Goal: Information Seeking & Learning: Understand process/instructions

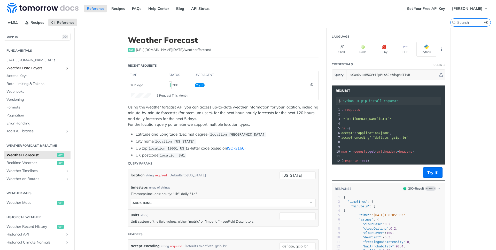
click at [28, 65] on link "Weather Data Layers" at bounding box center [37, 68] width 67 height 8
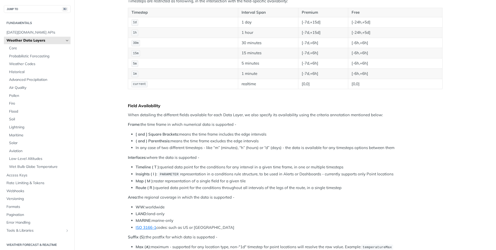
scroll to position [201, 0]
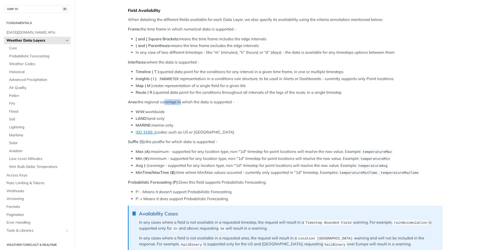
drag, startPoint x: 163, startPoint y: 103, endPoint x: 182, endPoint y: 104, distance: 19.1
click at [181, 104] on p "Area: the regional coverage in which the data is supported -" at bounding box center [285, 102] width 315 height 6
click at [182, 104] on p "Area: the regional coverage in which the data is supported -" at bounding box center [285, 102] width 315 height 6
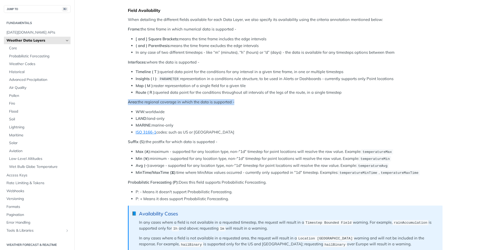
click at [182, 104] on p "Area: the regional coverage in which the data is supported -" at bounding box center [285, 102] width 315 height 6
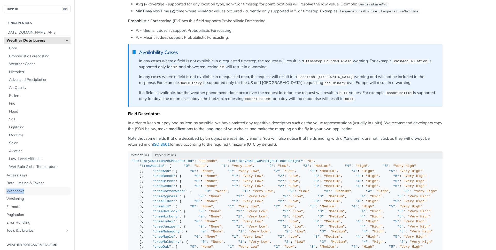
scroll to position [364, 0]
click at [103, 135] on main "JUMP TO ⌘/ Fundamentals Tomorrow.io APIs Weather Data Layers Core Probabilistic…" at bounding box center [248, 62] width 496 height 797
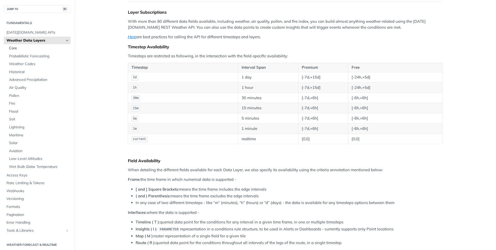
click at [17, 49] on span "Core" at bounding box center [39, 48] width 60 height 5
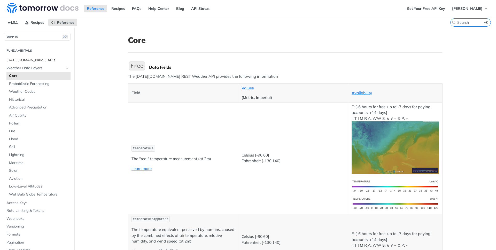
click at [25, 59] on span "[DATE][DOMAIN_NAME] APIs" at bounding box center [37, 60] width 63 height 5
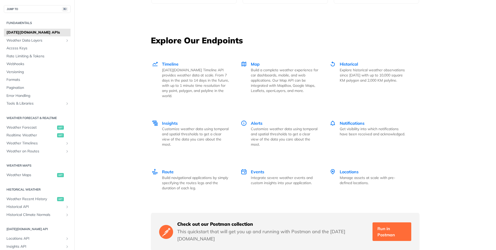
scroll to position [686, 0]
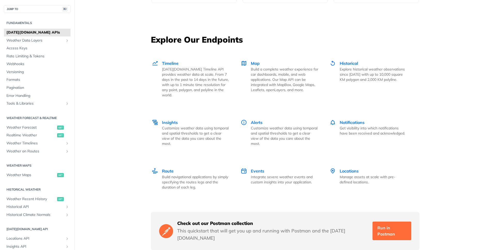
click at [134, 67] on div "Unlock Space Data Through Next-Generation Premium Features Learn More Integrate…" at bounding box center [285, 17] width 331 height 1351
click at [167, 68] on p "[DATE][DOMAIN_NAME] Timeline API provides weather data at scale. From 7 days in…" at bounding box center [195, 82] width 67 height 31
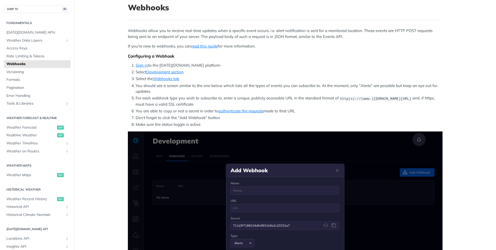
scroll to position [46, 0]
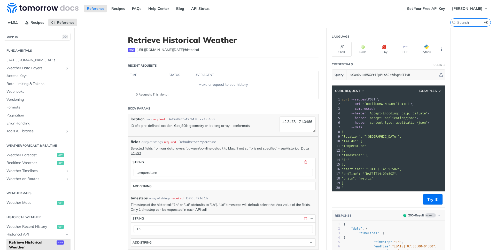
scroll to position [107, 0]
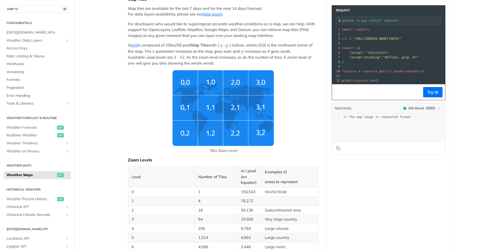
scroll to position [34, 0]
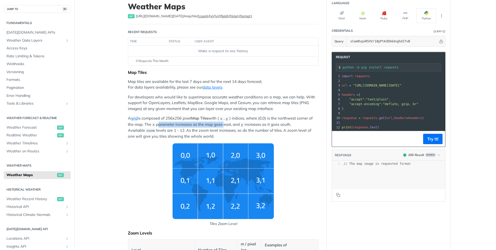
drag, startPoint x: 158, startPoint y: 124, endPoint x: 231, endPoint y: 124, distance: 72.9
click at [230, 124] on p "A grid is composed of 256x256 pixel Map Tiles with ( x , y ) indices, where (0,…" at bounding box center [223, 127] width 191 height 24
click at [231, 124] on p "A grid is composed of 256x256 pixel Map Tiles with ( x , y ) indices, where (0,…" at bounding box center [223, 127] width 191 height 24
click at [210, 88] on link "data layers" at bounding box center [213, 87] width 20 height 5
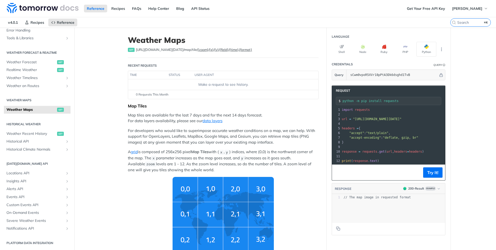
click at [175, 120] on p "Map tiles are available for the last 7 days and for the next 14 days forecast. …" at bounding box center [223, 118] width 191 height 12
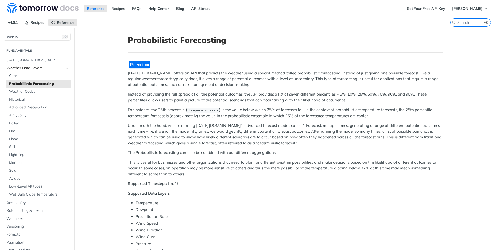
click at [68, 68] on icon "Hide subpages for Weather Data Layers" at bounding box center [67, 68] width 4 height 4
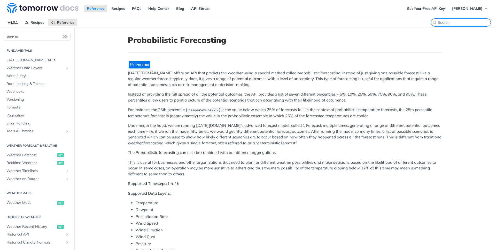
click at [463, 23] on input "⌘K" at bounding box center [464, 22] width 53 height 5
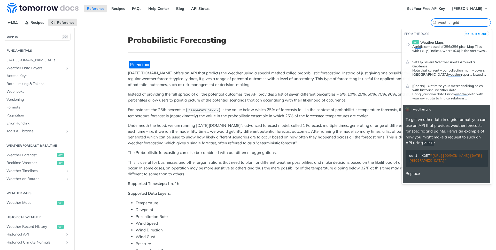
type input "weather grid"
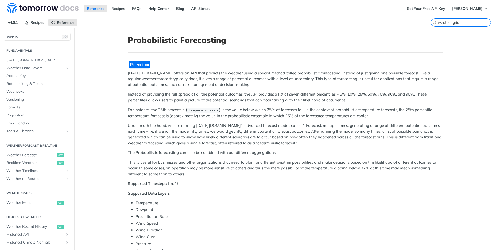
click at [463, 19] on label "weather grid ⌘K" at bounding box center [461, 22] width 60 height 8
click at [463, 20] on input "weather grid" at bounding box center [464, 22] width 53 height 5
click at [463, 19] on label "weather grid ⌘K" at bounding box center [470, 22] width 41 height 8
click at [463, 20] on input "weather grid" at bounding box center [464, 22] width 53 height 5
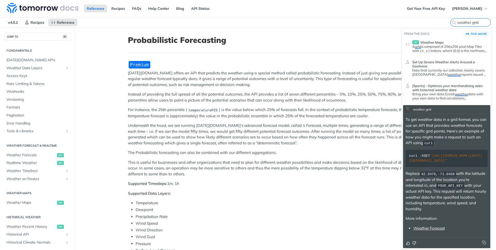
click at [463, 19] on label "weather grid" at bounding box center [470, 22] width 41 height 8
click at [463, 20] on input "weather grid" at bounding box center [464, 22] width 53 height 5
click at [461, 23] on input "weather grid" at bounding box center [464, 22] width 53 height 5
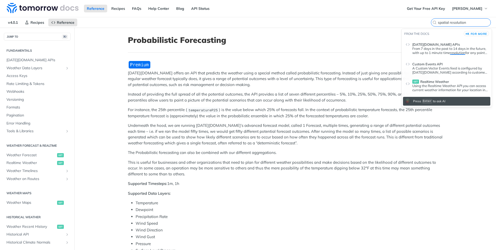
type input "spatial resolution"
click at [137, 95] on p "Instead of providing the full spread of all the potential outcomes, the API pro…" at bounding box center [285, 97] width 315 height 12
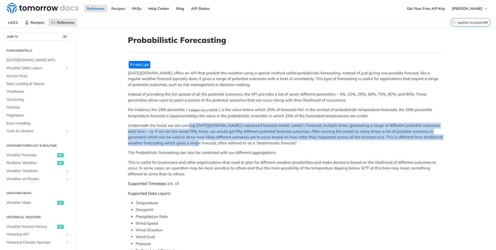
drag, startPoint x: 189, startPoint y: 127, endPoint x: 203, endPoint y: 150, distance: 27.0
click at [200, 145] on p "Underneath the hood, we are running Tomorrow.io’s advanced forecast model, call…" at bounding box center [285, 134] width 315 height 23
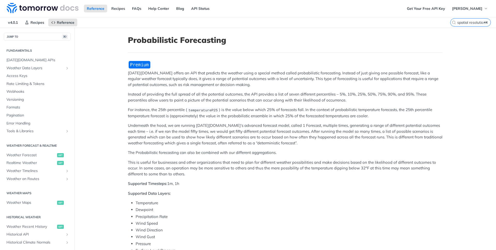
click at [203, 150] on p "The Probabilistic forecasting can also be combined with our different aggregati…" at bounding box center [285, 153] width 315 height 6
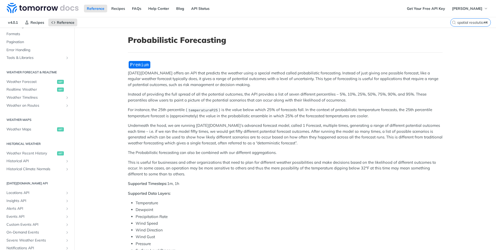
scroll to position [93, 0]
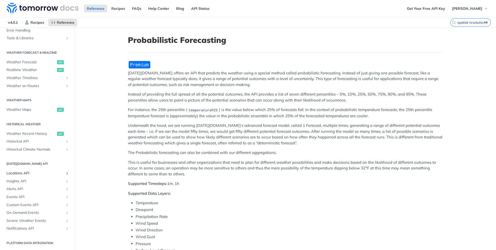
click at [17, 170] on link "Locations API" at bounding box center [37, 174] width 67 height 8
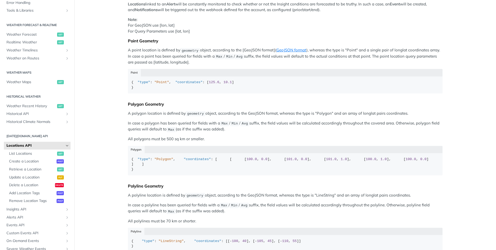
scroll to position [81, 0]
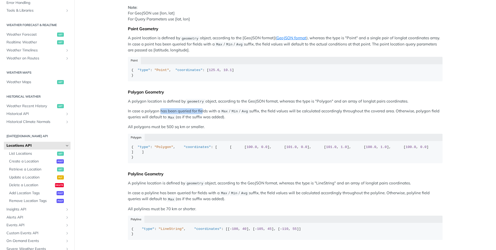
drag, startPoint x: 160, startPoint y: 119, endPoint x: 204, endPoint y: 121, distance: 43.7
click at [203, 120] on p "In case a polygon has been queried for fields with a Max / Min / Avg suffix, th…" at bounding box center [285, 114] width 315 height 12
click at [204, 120] on p "In case a polygon has been queried for fields with a Max / Min / Avg suffix, th…" at bounding box center [285, 114] width 315 height 12
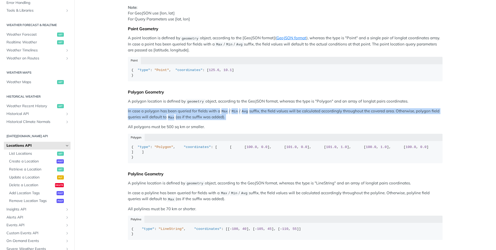
click at [204, 120] on p "In case a polygon has been queried for fields with a Max / Min / Avg suffix, th…" at bounding box center [285, 114] width 315 height 12
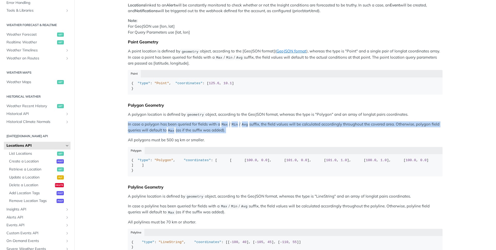
scroll to position [0, 0]
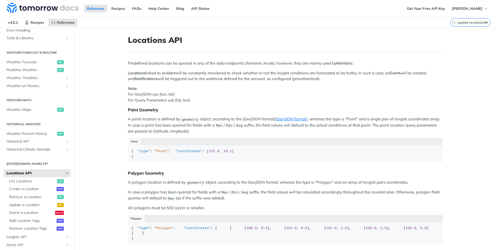
click at [180, 67] on div "Predefined locations can be queried in any of the data endpoints (/timeline, /r…" at bounding box center [285, 192] width 315 height 265
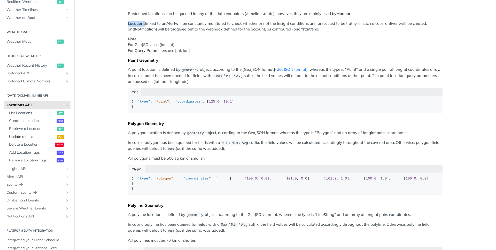
scroll to position [146, 0]
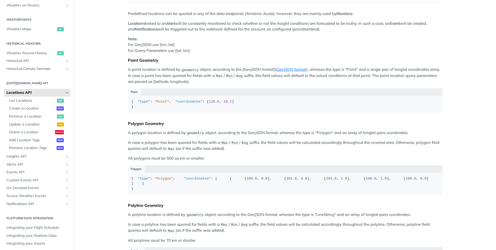
click at [127, 192] on article "Locations API Predefined locations can be queried in any of the data endpoints …" at bounding box center [285, 163] width 331 height 371
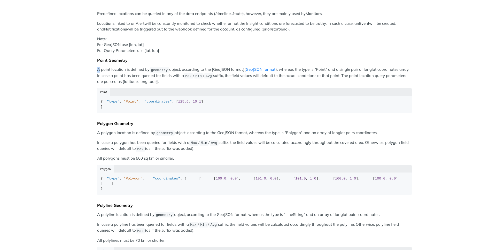
click at [73, 70] on main "Fundamentals Tomorrow.io APIs Weather Data Layers Core Probabilistic Forecastin…" at bounding box center [248, 163] width 496 height 371
click at [10, 11] on icon "Show sidebar navigation" at bounding box center [8, 8] width 3 height 3
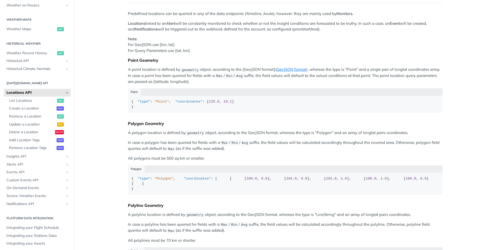
click at [96, 71] on main "JUMP TO ⌘/ Fundamentals Tomorrow.io APIs Weather Data Layers Core Probabilistic…" at bounding box center [248, 163] width 496 height 371
click at [174, 151] on span "Max" at bounding box center [171, 149] width 6 height 4
click at [143, 67] on p "A point location is defined by geometry object, according to the [GeoJSON forma…" at bounding box center [285, 76] width 315 height 18
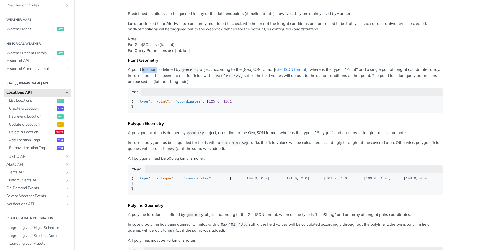
click at [143, 67] on p "A point location is defined by geometry object, according to the [GeoJSON forma…" at bounding box center [285, 76] width 315 height 18
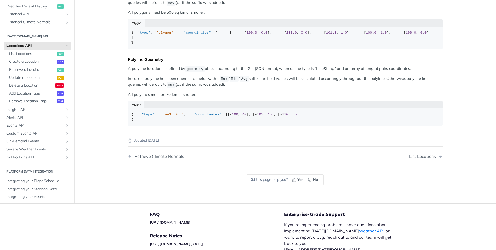
scroll to position [196, 0]
click at [187, 71] on span "geometry" at bounding box center [195, 69] width 17 height 4
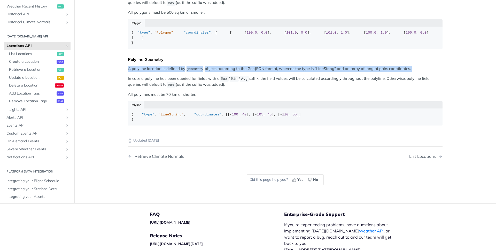
click at [187, 71] on span "geometry" at bounding box center [195, 69] width 17 height 4
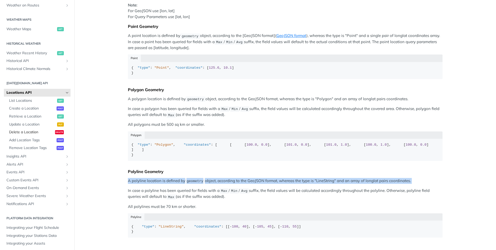
scroll to position [149, 0]
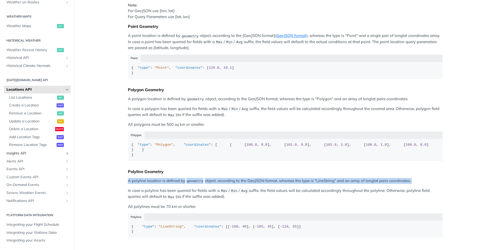
click at [22, 153] on span "Insights API" at bounding box center [34, 153] width 57 height 5
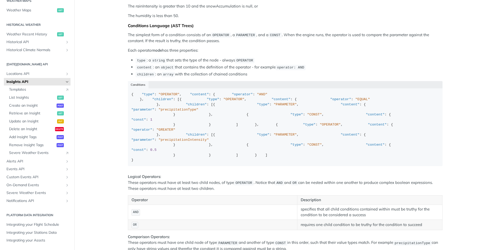
scroll to position [535, 0]
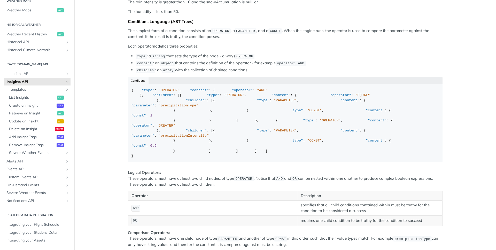
click at [98, 214] on main "JUMP TO ⌘/ Fundamentals Tomorrow.io APIs Weather Data Layers Core Probabilistic…" at bounding box center [248, 29] width 496 height 1074
click at [39, 241] on span "Integrating your Assets" at bounding box center [37, 240] width 63 height 5
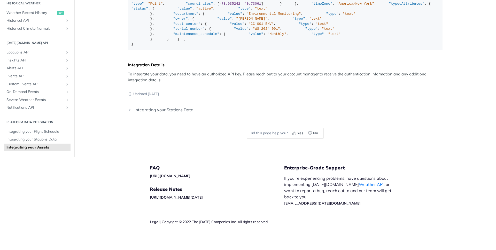
scroll to position [463, 0]
click at [36, 138] on span "Integrating your Stations Data" at bounding box center [37, 139] width 63 height 5
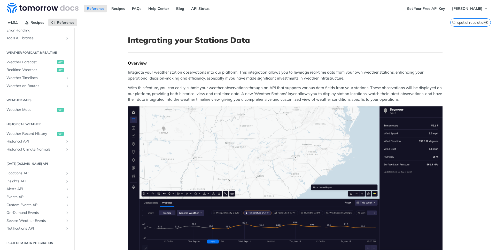
click at [244, 74] on p "Integrate your weather station observations into our platform. This integration…" at bounding box center [285, 76] width 315 height 12
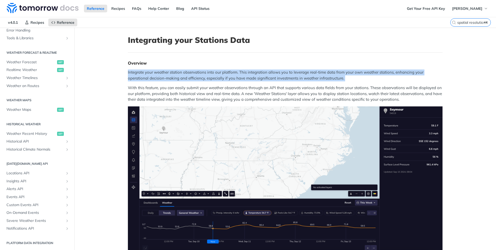
click at [244, 74] on p "Integrate your weather station observations into our platform. This integration…" at bounding box center [285, 76] width 315 height 12
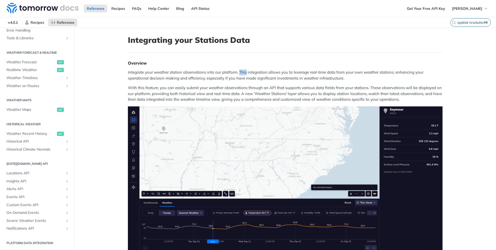
click at [244, 74] on p "Integrate your weather station observations into our platform. This integration…" at bounding box center [285, 76] width 315 height 12
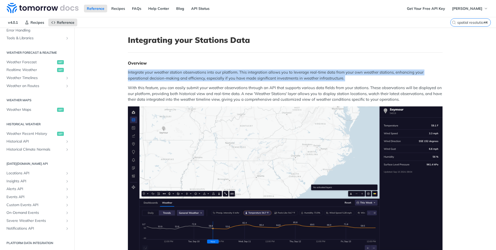
click at [244, 73] on p "Integrate your weather station observations into our platform. This integration…" at bounding box center [285, 76] width 315 height 12
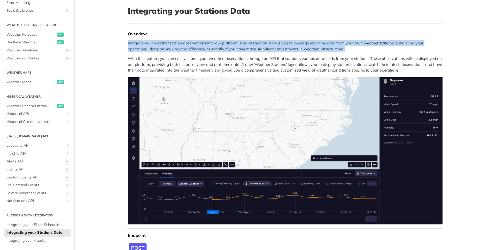
scroll to position [31, 0]
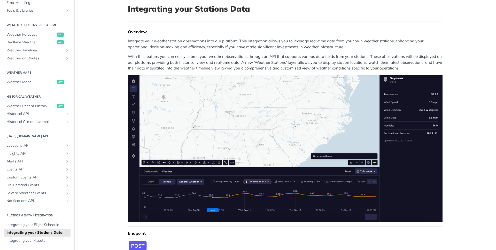
click at [216, 64] on p "With this feature, you can easily submit your weather observations through an A…" at bounding box center [285, 63] width 315 height 18
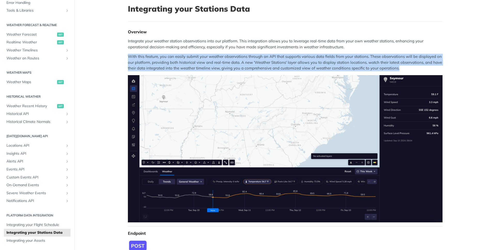
click at [216, 64] on p "With this feature, you can easily submit your weather observations through an A…" at bounding box center [285, 63] width 315 height 18
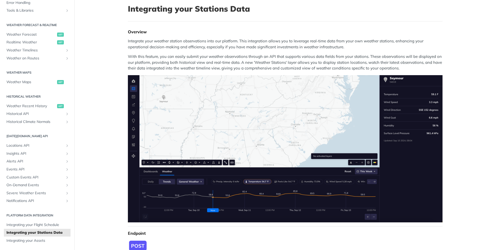
click at [201, 59] on p "With this feature, you can easily submit your weather observations through an A…" at bounding box center [285, 63] width 315 height 18
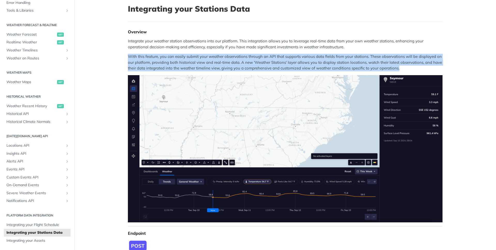
click at [201, 59] on p "With this feature, you can easily submit your weather observations through an A…" at bounding box center [285, 63] width 315 height 18
click at [196, 58] on p "With this feature, you can easily submit your weather observations through an A…" at bounding box center [285, 63] width 315 height 18
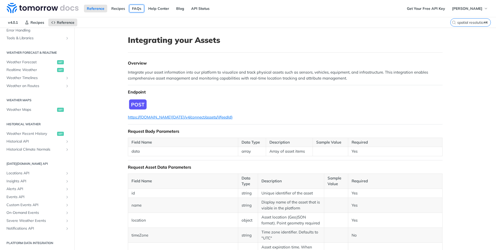
click at [137, 9] on link "FAQs" at bounding box center [136, 9] width 15 height 8
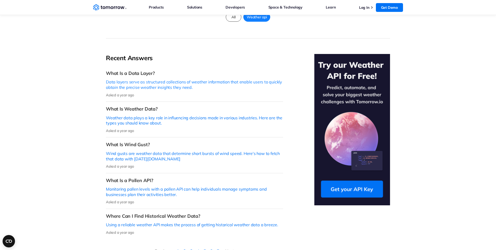
scroll to position [97, 0]
click at [130, 151] on p "Wind gusts are weather data that determine short bursts of wind speed. Here's h…" at bounding box center [194, 156] width 177 height 11
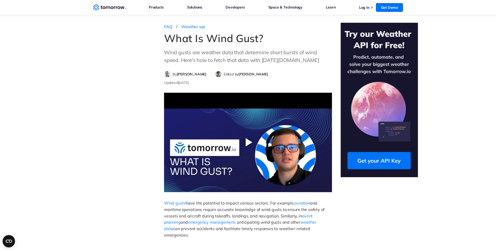
click at [260, 141] on div at bounding box center [248, 142] width 168 height 99
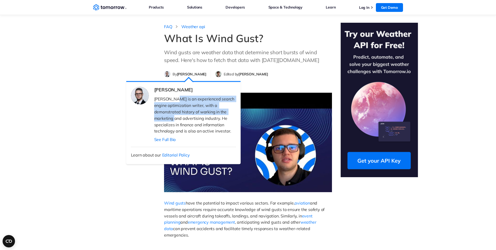
drag, startPoint x: 172, startPoint y: 101, endPoint x: 172, endPoint y: 119, distance: 17.8
click at [172, 119] on span "Filip Dimkovski is an experienced search engine optimization writer, with a dem…" at bounding box center [194, 114] width 81 height 37
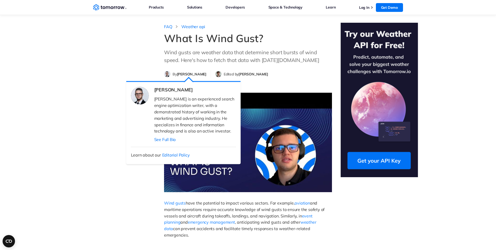
click at [183, 127] on p "Filip Dimkovski is an experienced search engine optimization writer, with a dem…" at bounding box center [195, 115] width 82 height 38
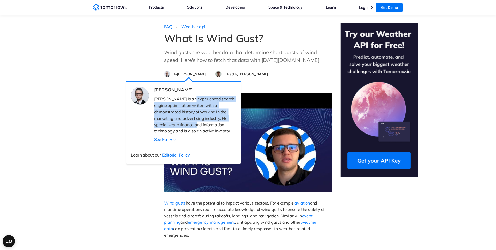
drag, startPoint x: 183, startPoint y: 127, endPoint x: 190, endPoint y: 100, distance: 28.1
click at [190, 100] on p "Filip Dimkovski is an experienced search engine optimization writer, with a dem…" at bounding box center [195, 115] width 82 height 38
click at [190, 100] on span "Filip Dimkovski is an experienced search engine optimization writer, with a dem…" at bounding box center [194, 114] width 81 height 37
drag, startPoint x: 190, startPoint y: 100, endPoint x: 190, endPoint y: 121, distance: 21.2
click at [190, 121] on p "Filip Dimkovski is an experienced search engine optimization writer, with a dem…" at bounding box center [195, 115] width 82 height 38
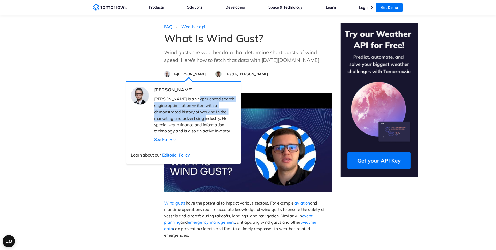
click at [169, 104] on span "Filip Dimkovski is an experienced search engine optimization writer, with a dem…" at bounding box center [194, 114] width 81 height 37
drag, startPoint x: 176, startPoint y: 101, endPoint x: 176, endPoint y: 115, distance: 13.7
click at [176, 115] on p "Filip Dimkovski is an experienced search engine optimization writer, with a dem…" at bounding box center [195, 115] width 82 height 38
click at [176, 114] on p "Filip Dimkovski is an experienced search engine optimization writer, with a dem…" at bounding box center [195, 115] width 82 height 38
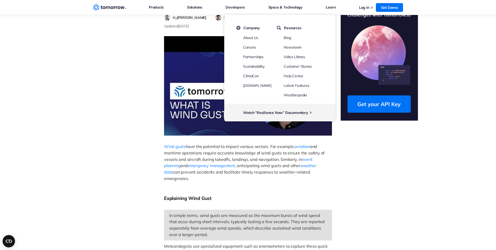
scroll to position [57, 0]
click at [189, 157] on span "and maritime operations require accurate knowledge of wind gusts to ensure the …" at bounding box center [244, 153] width 161 height 18
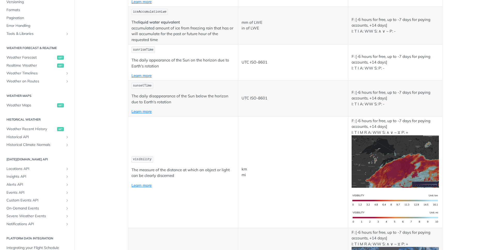
scroll to position [197, 0]
click at [58, 75] on span "Weather Timelines" at bounding box center [34, 73] width 57 height 5
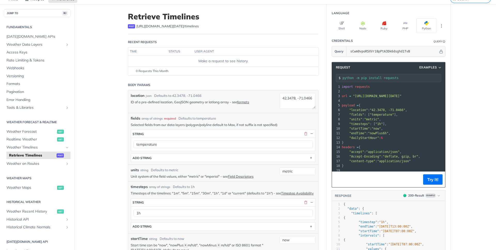
scroll to position [28, 0]
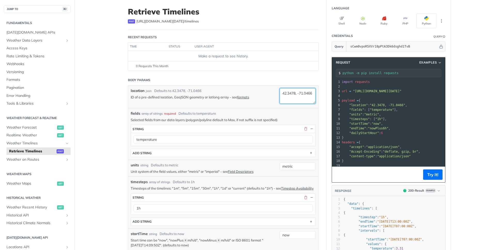
click at [290, 92] on textarea "42.3478, -71.0466" at bounding box center [298, 96] width 36 height 16
drag, startPoint x: 301, startPoint y: 101, endPoint x: 269, endPoint y: 86, distance: 34.8
click at [269, 86] on div "location json Defaults to [GEOGRAPHIC_DATA] ID of a pre-defined location, GeoJS…" at bounding box center [223, 97] width 190 height 22
paste textarea "58.406568,-3.273535"
click at [300, 93] on textarea "58.406568,-3.273535" at bounding box center [298, 96] width 36 height 16
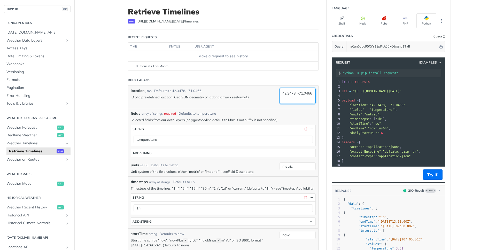
paste textarea "58.406568,-3.273535"
click at [305, 96] on textarea "58.406568,-3.273535" at bounding box center [298, 96] width 36 height 16
click at [302, 95] on textarea "58.406568,-3.273535" at bounding box center [298, 96] width 36 height 16
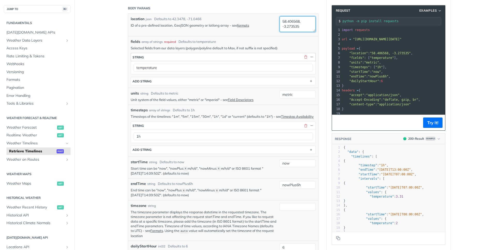
scroll to position [110, 0]
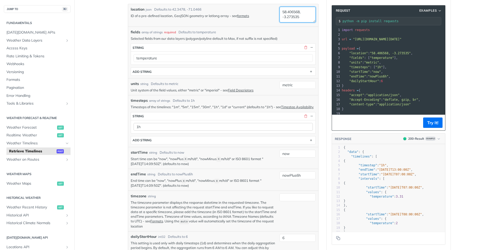
type textarea "58.406568, -3.273535"
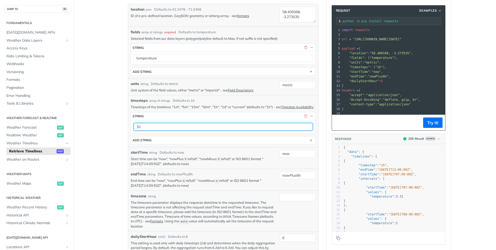
click at [198, 131] on input "1h" at bounding box center [223, 127] width 179 height 8
type input "1m"
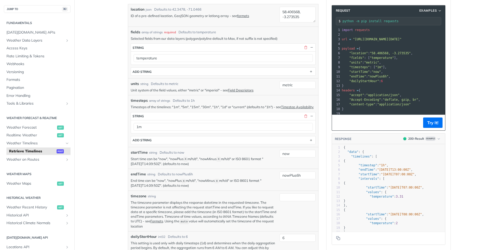
click at [220, 155] on div "startTime string Defaults to now" at bounding box center [204, 152] width 146 height 5
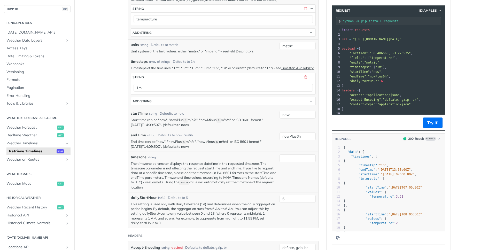
scroll to position [152, 0]
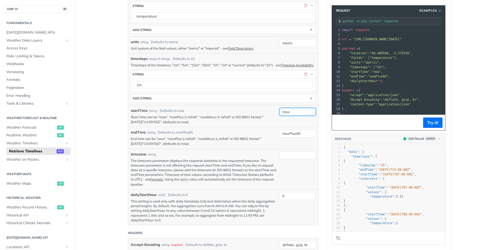
click at [292, 115] on input "now" at bounding box center [298, 112] width 36 height 8
type input "now"
click at [243, 134] on div "endTime string Defaults to nowPlus6h End time can be "now", "nowPlus X m/h/d", …" at bounding box center [223, 138] width 190 height 22
click at [296, 136] on input "nowPlus6h" at bounding box center [298, 134] width 36 height 8
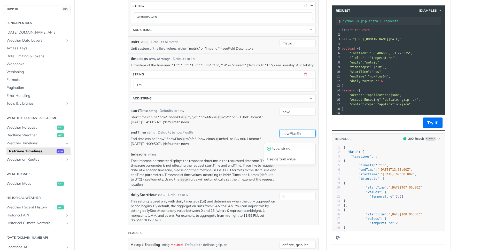
click at [301, 136] on input "nowPlus6h" at bounding box center [298, 134] width 36 height 8
click at [299, 136] on input "nowPlus6h" at bounding box center [298, 134] width 36 height 8
type input "nowPlus1h"
click at [245, 125] on p "Start time can be "now", "nowPlus X m/h/d", "nowMinus X m/h/d" or ISO 8601 form…" at bounding box center [204, 120] width 146 height 10
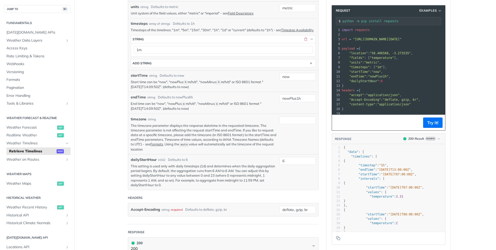
click at [228, 122] on div "timezone string" at bounding box center [204, 119] width 146 height 5
click at [292, 123] on input "timezone" at bounding box center [298, 121] width 36 height 8
click at [243, 128] on p "The timezone parameter displays the response datetime in the requested timezone…" at bounding box center [204, 137] width 146 height 28
click at [287, 121] on input "UTC" at bounding box center [298, 121] width 36 height 8
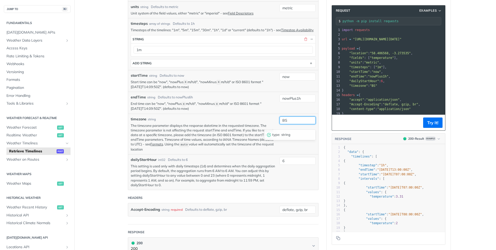
type input "BST"
click at [286, 122] on input "BST" at bounding box center [298, 121] width 36 height 8
type input "UTC"
click at [251, 120] on div "timezone string The timezone parameter displays the response datetime in the re…" at bounding box center [223, 134] width 190 height 41
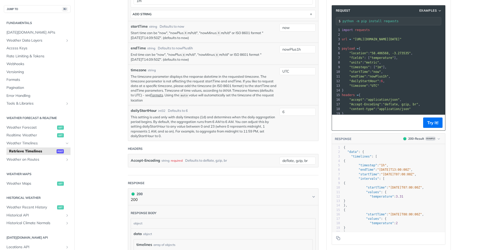
scroll to position [241, 0]
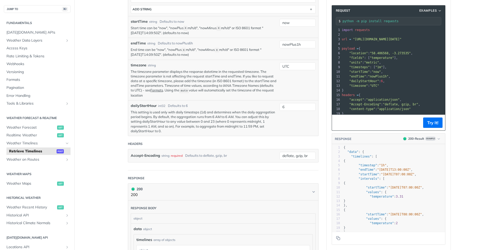
click at [221, 119] on p "This setting is used only with daily timesteps (1d) and determines when the dai…" at bounding box center [204, 122] width 146 height 24
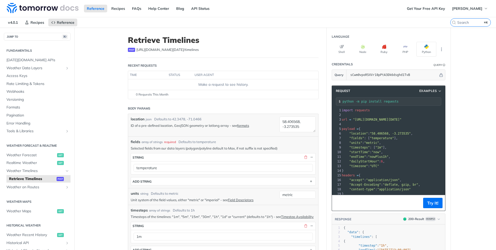
scroll to position [0, 4]
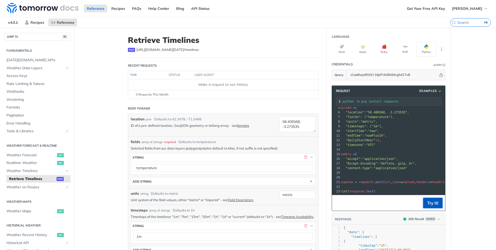
click at [433, 204] on button "Try It!" at bounding box center [432, 203] width 19 height 10
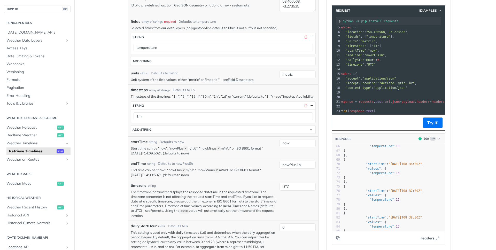
scroll to position [362, 0]
click at [348, 178] on span "}," at bounding box center [346, 180] width 4 height 4
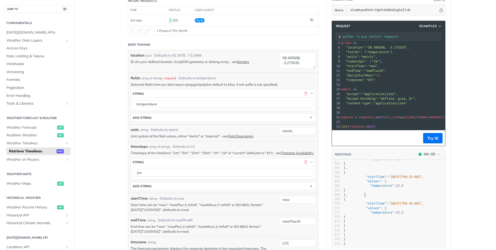
scroll to position [56, 0]
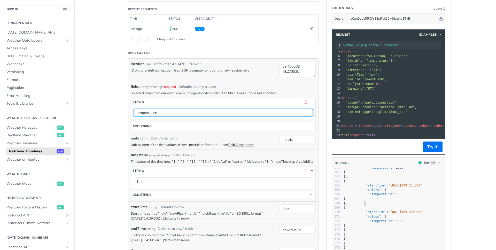
click at [178, 111] on input "temperature" at bounding box center [223, 113] width 179 height 8
click at [181, 112] on input "temperature" at bounding box center [223, 113] width 179 height 8
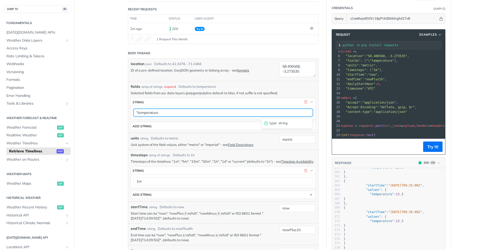
type input "temperature"
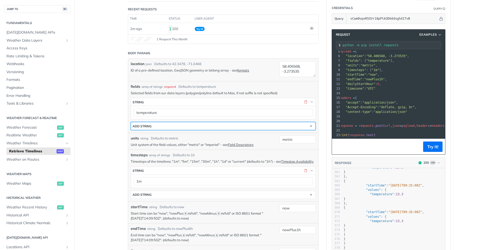
click at [151, 124] on div "ADD string" at bounding box center [142, 126] width 19 height 4
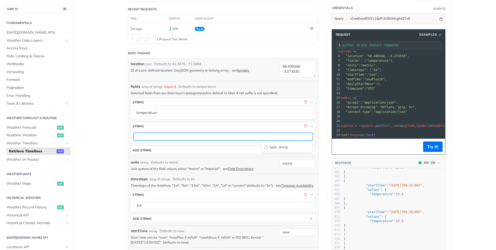
click at [151, 136] on input "text" at bounding box center [223, 137] width 179 height 8
click at [206, 134] on input "wind" at bounding box center [223, 137] width 179 height 8
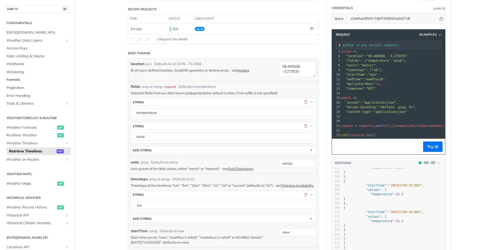
scroll to position [0, 0]
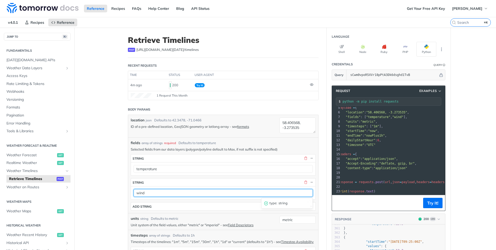
click at [157, 192] on input "wind" at bounding box center [223, 193] width 179 height 8
paste input "Speed"
type input "windSpeed"
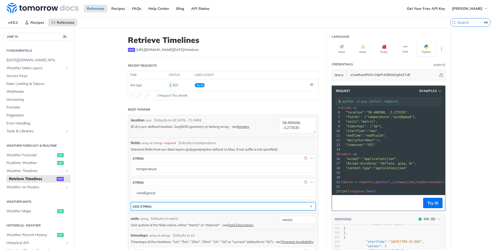
click at [141, 205] on div "ADD string" at bounding box center [142, 207] width 19 height 4
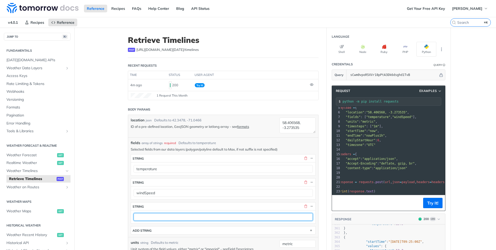
click at [147, 218] on input "text" at bounding box center [223, 217] width 179 height 8
type input "W"
type input "windGust"
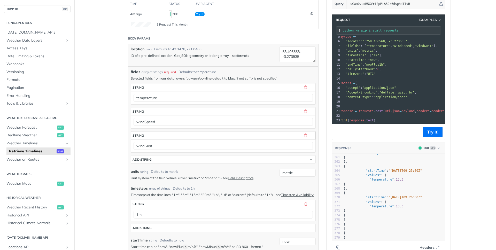
scroll to position [83, 0]
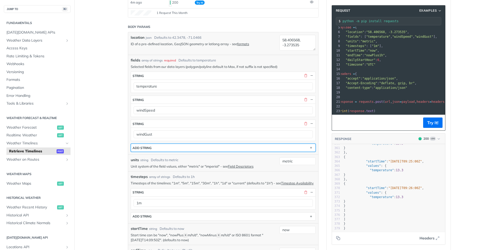
click at [147, 151] on button "ADD string" at bounding box center [223, 148] width 184 height 8
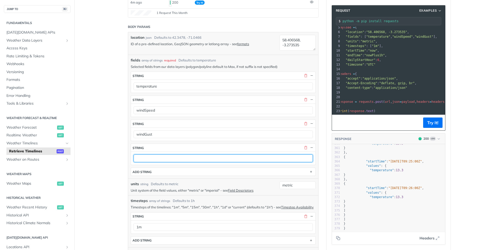
click at [145, 161] on input "text" at bounding box center [223, 159] width 179 height 8
type input "windDirection"
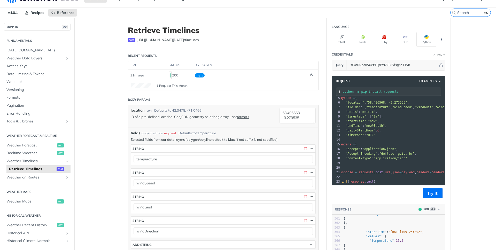
scroll to position [0, 0]
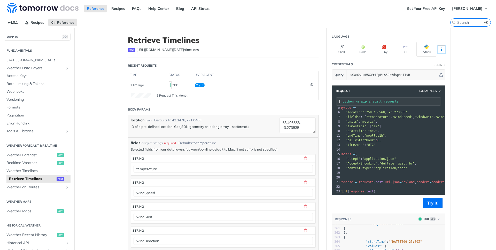
click at [444, 50] on button "More Languages" at bounding box center [442, 49] width 8 height 8
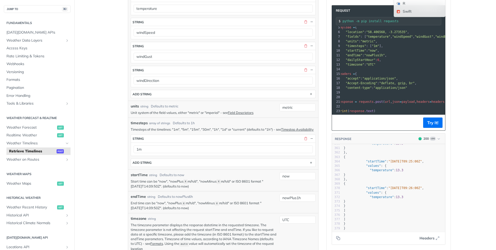
scroll to position [162, 0]
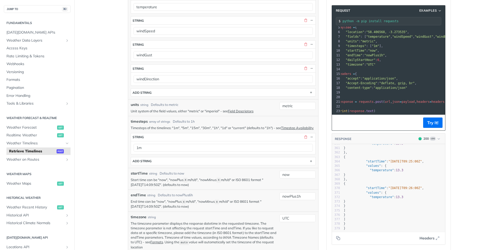
click at [260, 122] on div "timesteps array of strings Defaults to 1h" at bounding box center [223, 121] width 185 height 5
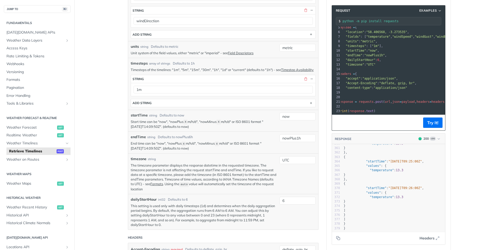
scroll to position [227, 0]
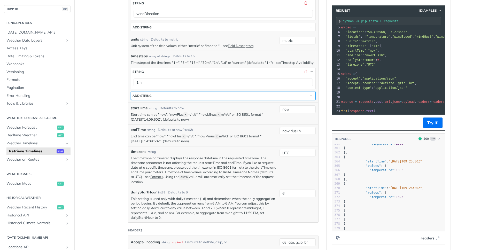
drag, startPoint x: 186, startPoint y: 101, endPoint x: 95, endPoint y: 97, distance: 90.8
click at [95, 97] on main "JUMP TO ⌘/ Fundamentals [DATE][DOMAIN_NAME] APIs Weather Data Layers Core Proba…" at bounding box center [248, 161] width 496 height 722
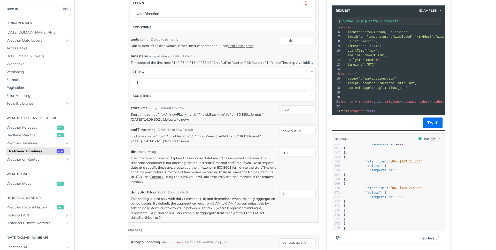
click at [95, 97] on main "JUMP TO ⌘/ Fundamentals [DATE][DOMAIN_NAME] APIs Weather Data Layers Core Proba…" at bounding box center [248, 161] width 496 height 722
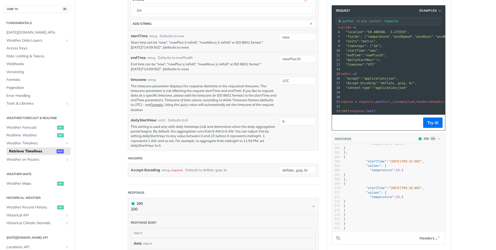
scroll to position [311, 0]
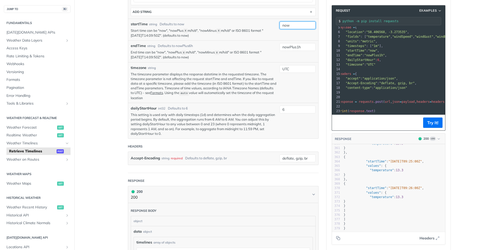
click at [297, 28] on input "now" at bounding box center [298, 25] width 36 height 8
click at [250, 78] on p "The timezone parameter displays the response datetime in the requested timezone…" at bounding box center [204, 86] width 146 height 28
click at [301, 50] on input "nowPlus1h" at bounding box center [298, 47] width 36 height 8
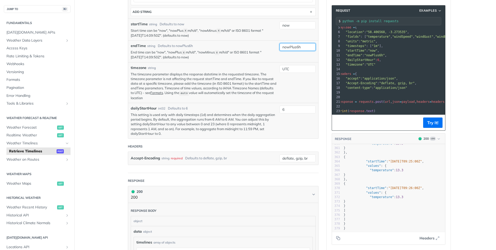
type input "nowPlus6h"
click at [244, 49] on div "endTime string Defaults to nowPlus6h" at bounding box center [204, 45] width 146 height 5
click at [245, 80] on p "The timezone parameter displays the response datetime in the requested timezone…" at bounding box center [204, 86] width 146 height 28
click at [211, 121] on p "This setting is used only with daily timesteps (1d) and determines when the dai…" at bounding box center [204, 124] width 146 height 24
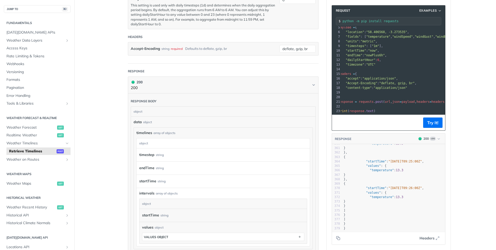
scroll to position [428, 0]
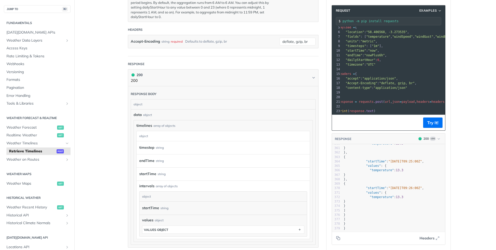
click at [201, 45] on div "Defaults to deflate, gzip, br" at bounding box center [206, 41] width 42 height 7
click at [193, 45] on div "Defaults to deflate, gzip, br" at bounding box center [206, 41] width 42 height 7
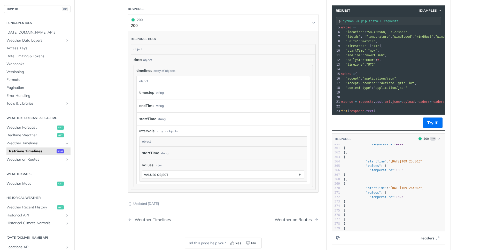
scroll to position [484, 0]
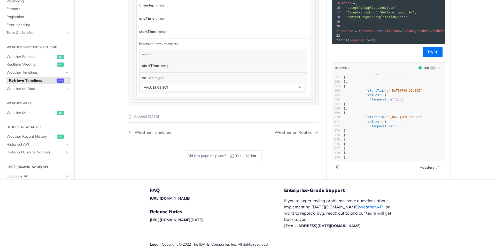
scroll to position [571, 0]
click at [154, 88] on button "values object" at bounding box center [223, 87] width 162 height 8
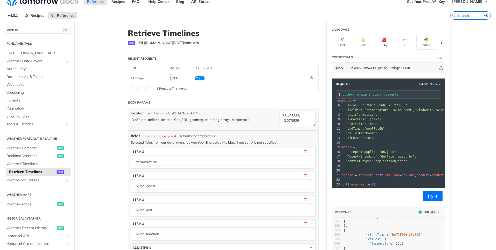
scroll to position [0, 0]
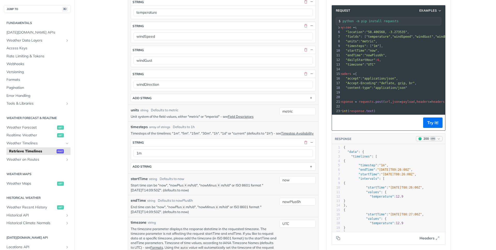
click at [438, 137] on icon "button" at bounding box center [439, 139] width 4 height 4
click at [438, 138] on icon "button" at bounding box center [439, 139] width 4 height 4
click at [461, 158] on main "JUMP TO ⌘/ Fundamentals [DATE][DOMAIN_NAME] APIs Weather Data Layers Core Proba…" at bounding box center [248, 238] width 496 height 735
click at [375, 180] on span ""intervals"" at bounding box center [369, 179] width 20 height 4
type textarea "{ "data": { "timelines": [ { "timestep": "1m", "endTime": "2025-08-19T09:26:00Z…"
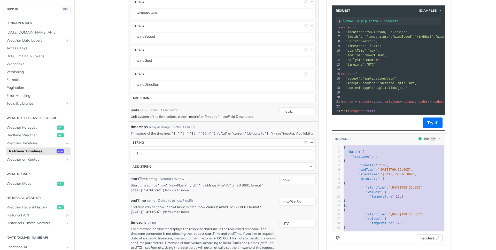
click at [426, 240] on span "Headers" at bounding box center [427, 238] width 15 height 5
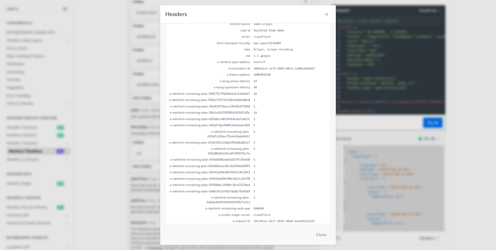
scroll to position [94, 0]
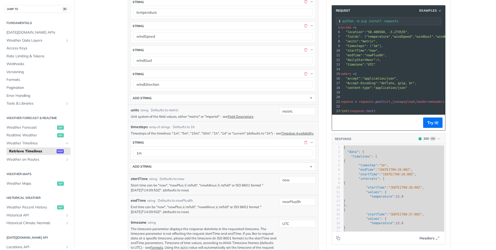
click at [137, 133] on main "JUMP TO ⌘/ Fundamentals [DATE][DOMAIN_NAME] APIs Weather Data Layers Core Proba…" at bounding box center [248, 238] width 496 height 735
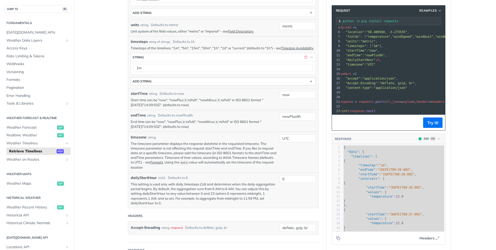
scroll to position [247, 0]
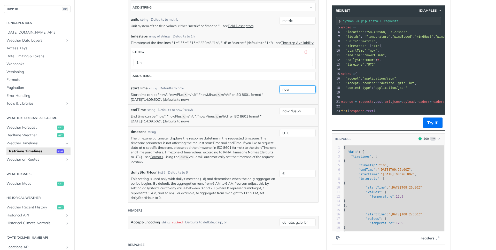
click at [291, 93] on input "now" at bounding box center [298, 90] width 36 height 8
type input "nowMinus6h"
click at [215, 102] on p "Start time can be "now", "nowPlus X m/h/d", "nowMinus X m/h/d" or ISO 8601 form…" at bounding box center [204, 97] width 146 height 10
click at [348, 95] on pre "​" at bounding box center [416, 97] width 159 height 5
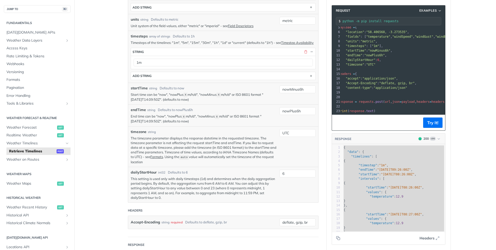
scroll to position [0, 0]
click at [427, 122] on button "Try It!" at bounding box center [432, 123] width 19 height 10
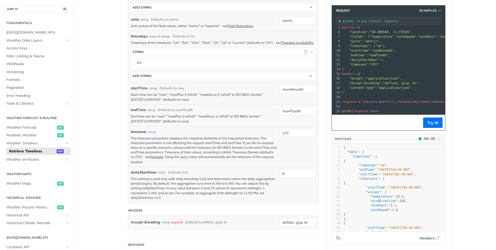
click at [399, 181] on pre "{" at bounding box center [394, 183] width 103 height 4
type textarea "{ "data": { "timelines": [ { "timestep": "1m", "endTime": "2025-08-19T14:49:00Z…"
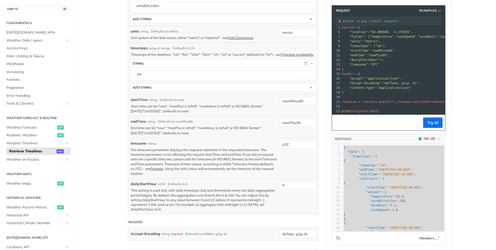
scroll to position [259, 0]
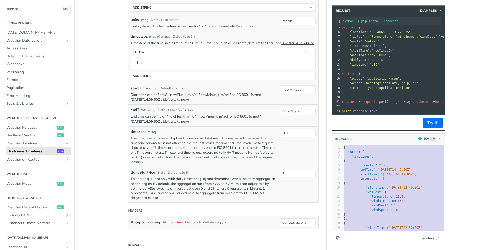
click at [118, 155] on main "JUMP TO ⌘/ Fundamentals [DATE][DOMAIN_NAME] APIs Weather Data Layers Core Proba…" at bounding box center [248, 142] width 496 height 747
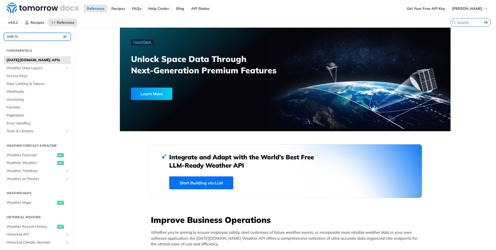
click at [47, 37] on button "JUMP TO ⌘/" at bounding box center [37, 37] width 67 height 8
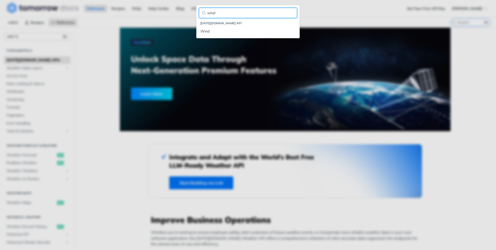
type input "wind"
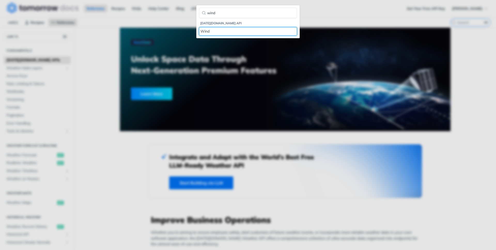
click at [205, 35] on link "Wind" at bounding box center [248, 31] width 98 height 9
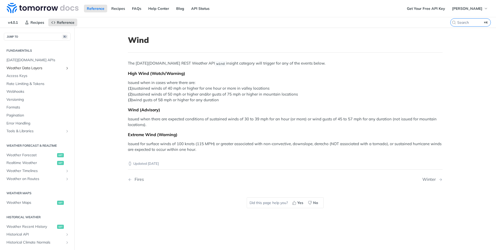
click at [28, 66] on span "Weather Data Layers" at bounding box center [34, 68] width 57 height 5
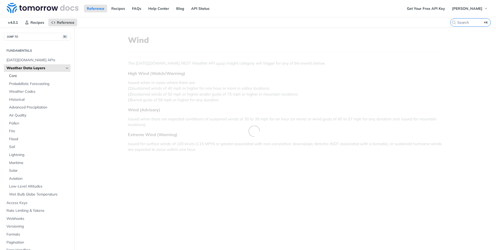
click at [22, 78] on span "Core" at bounding box center [39, 75] width 60 height 5
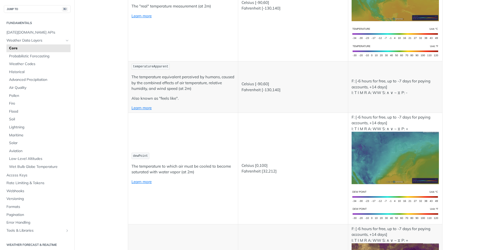
scroll to position [165, 0]
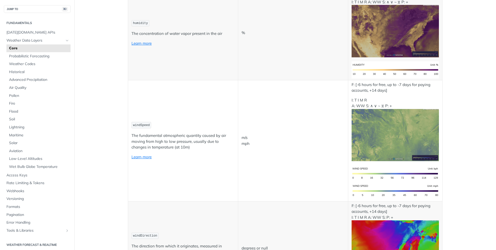
click at [140, 125] on span "windSpeed" at bounding box center [141, 126] width 17 height 4
copy span "windSpeed"
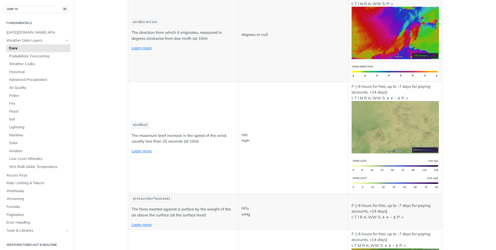
scroll to position [116, 0]
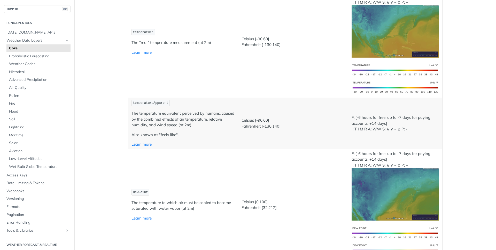
click at [149, 103] on span "temperatureApparent" at bounding box center [150, 103] width 35 height 4
copy span "temperatureApparent"
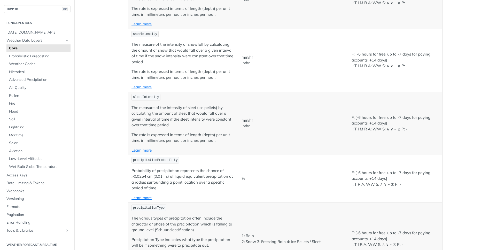
scroll to position [1084, 0]
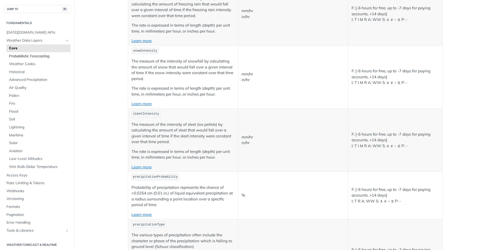
click at [33, 58] on span "Probabilistic Forecasting" at bounding box center [39, 56] width 60 height 5
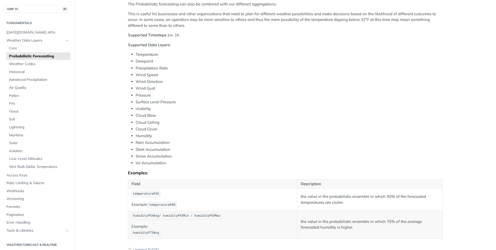
scroll to position [111, 0]
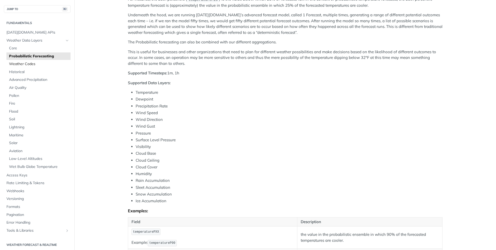
click at [25, 63] on span "Weather Codes" at bounding box center [39, 63] width 60 height 5
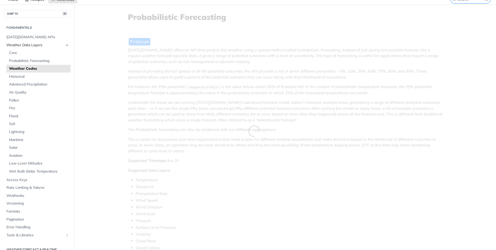
scroll to position [1, 0]
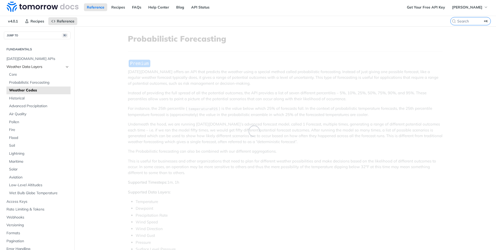
click at [20, 70] on li "Weather Data Layers Core Probabilistic Forecasting Weather Codes Historical Adv…" at bounding box center [37, 130] width 67 height 135
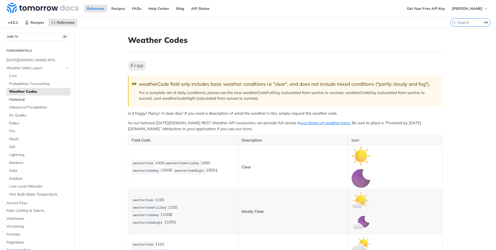
click at [17, 102] on span "Historical" at bounding box center [39, 99] width 60 height 5
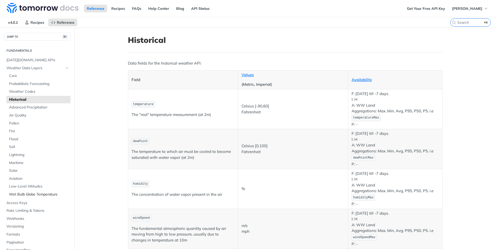
scroll to position [52, 0]
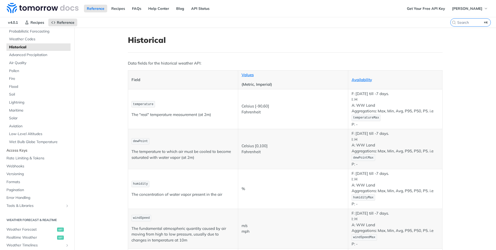
click at [20, 152] on span "Access Keys" at bounding box center [37, 150] width 63 height 5
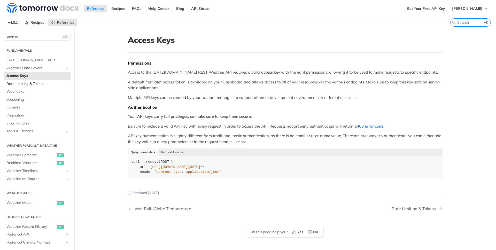
click at [22, 85] on span "Rate Limiting & Tokens" at bounding box center [37, 83] width 63 height 5
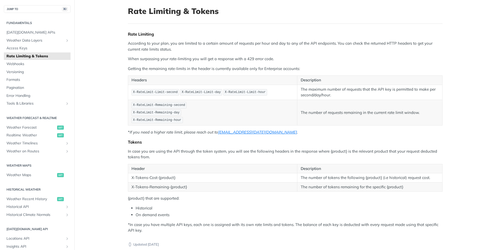
scroll to position [24, 0]
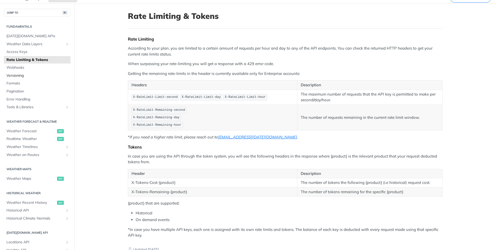
click at [21, 77] on span "Versioning" at bounding box center [37, 75] width 63 height 5
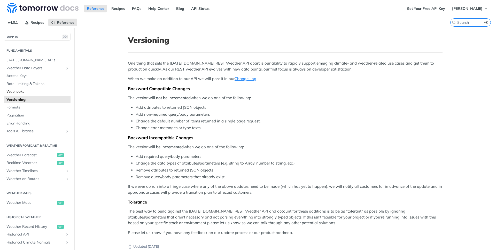
click at [29, 89] on span "Webhooks" at bounding box center [37, 91] width 63 height 5
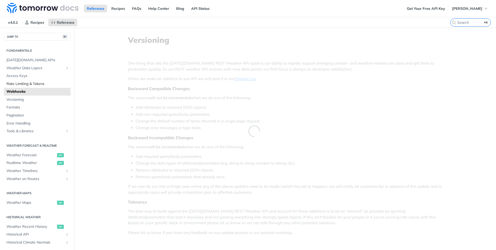
click at [33, 85] on span "Rate Limiting & Tokens" at bounding box center [37, 83] width 63 height 5
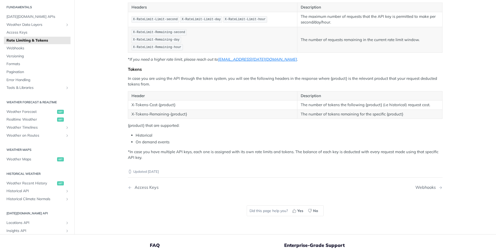
scroll to position [102, 0]
click at [33, 58] on link "Versioning" at bounding box center [37, 56] width 67 height 8
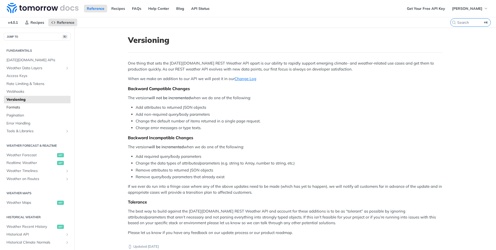
click at [26, 106] on span "Formats" at bounding box center [37, 107] width 63 height 5
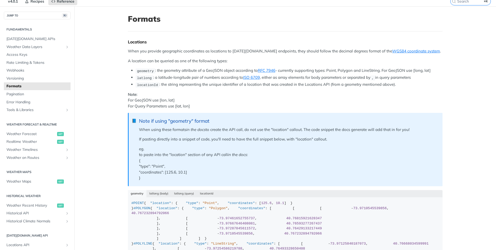
scroll to position [22, 0]
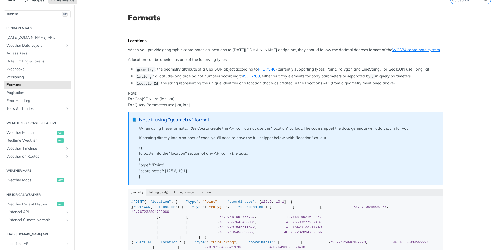
click at [165, 50] on p "When you provide geographic coordinates as locations to Tomorrow.io endpoints, …" at bounding box center [285, 50] width 315 height 6
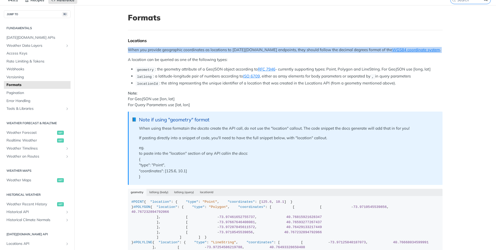
click at [165, 50] on p "When you provide geographic coordinates as locations to Tomorrow.io endpoints, …" at bounding box center [285, 50] width 315 height 6
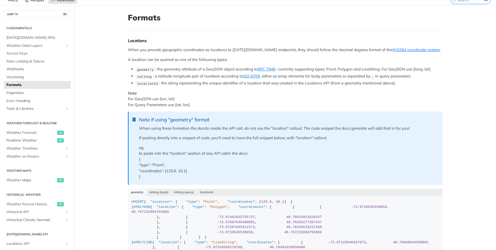
click at [192, 68] on li "geometry : the geometry attribute of a GeoJSON object according to RFC 7946 - c…" at bounding box center [289, 69] width 307 height 6
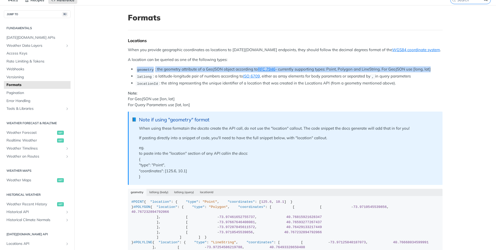
click at [192, 68] on li "geometry : the geometry attribute of a GeoJSON object according to RFC 7946 - c…" at bounding box center [289, 69] width 307 height 6
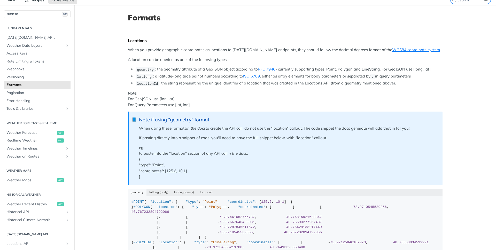
click at [195, 76] on li "latlong : a latitude-longitude pair of numbers according to ISO 6709 , either a…" at bounding box center [289, 76] width 307 height 6
drag, startPoint x: 203, startPoint y: 70, endPoint x: 228, endPoint y: 68, distance: 24.4
click at [227, 68] on li "geometry : the geometry attribute of a GeoJSON object according to RFC 7946 - c…" at bounding box center [289, 69] width 307 height 6
click at [228, 68] on li "geometry : the geometry attribute of a GeoJSON object according to RFC 7946 - c…" at bounding box center [289, 69] width 307 height 6
click at [264, 70] on link "RFC 7946" at bounding box center [267, 69] width 18 height 5
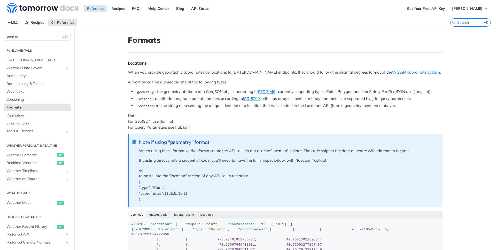
scroll to position [67, 0]
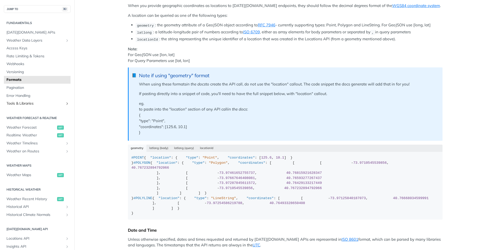
click at [37, 103] on span "Tools & Libraries" at bounding box center [34, 103] width 57 height 5
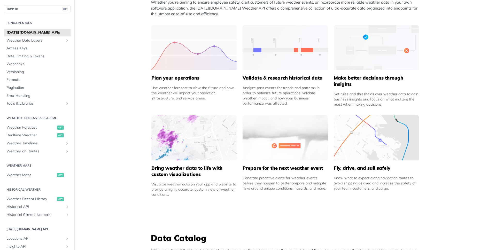
click at [32, 31] on span "[DATE][DOMAIN_NAME] APIs" at bounding box center [37, 32] width 63 height 5
click at [31, 38] on span "Weather Data Layers" at bounding box center [34, 40] width 57 height 5
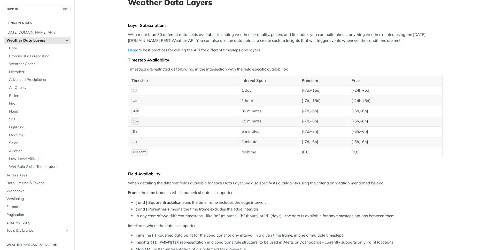
scroll to position [42, 0]
